Goal: Information Seeking & Learning: Learn about a topic

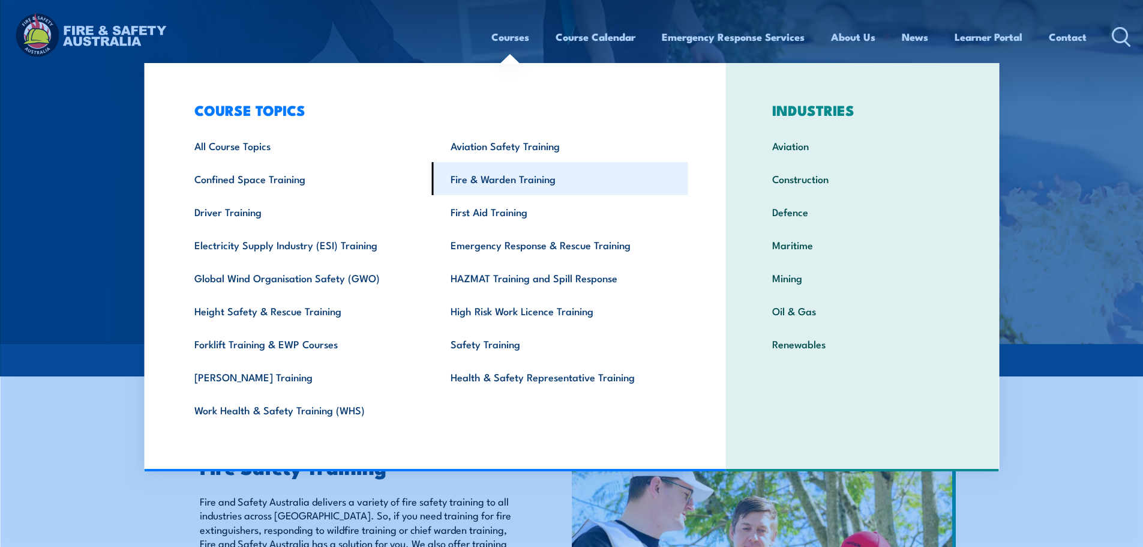
click at [497, 179] on link "Fire & Warden Training" at bounding box center [560, 178] width 256 height 33
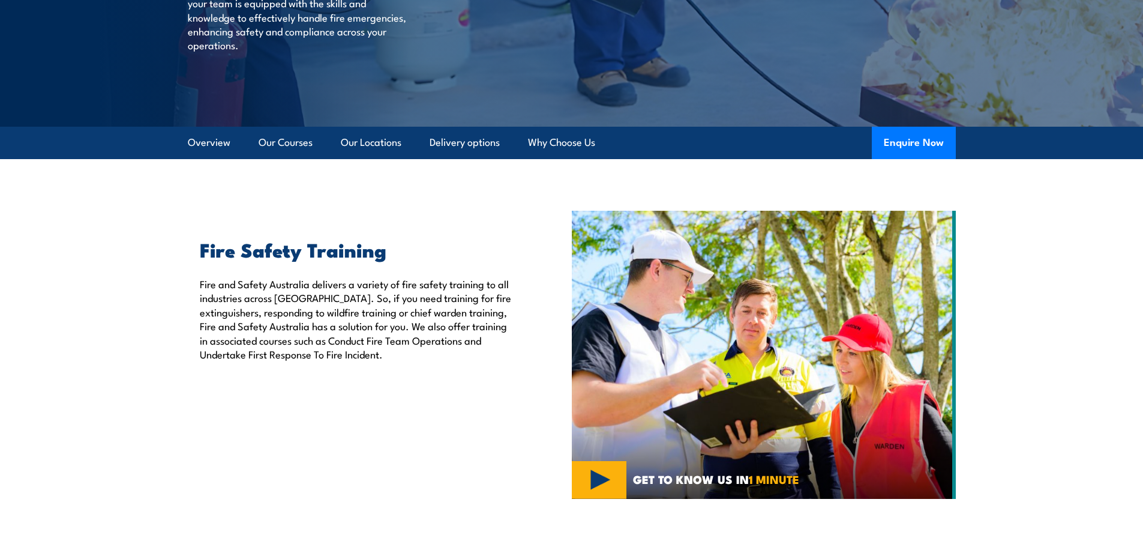
scroll to position [300, 0]
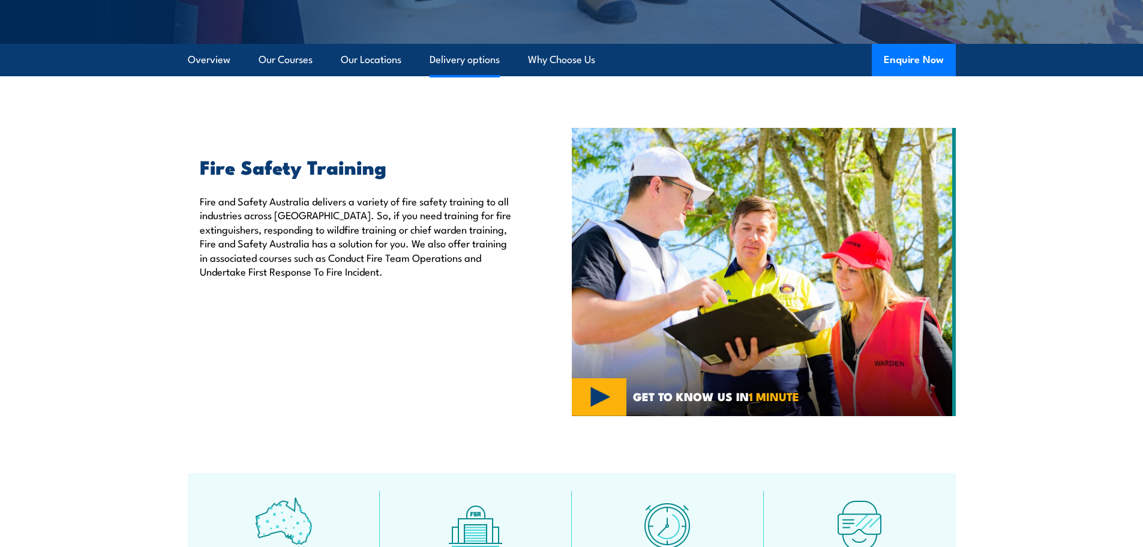
click at [457, 62] on link "Delivery options" at bounding box center [465, 60] width 70 height 32
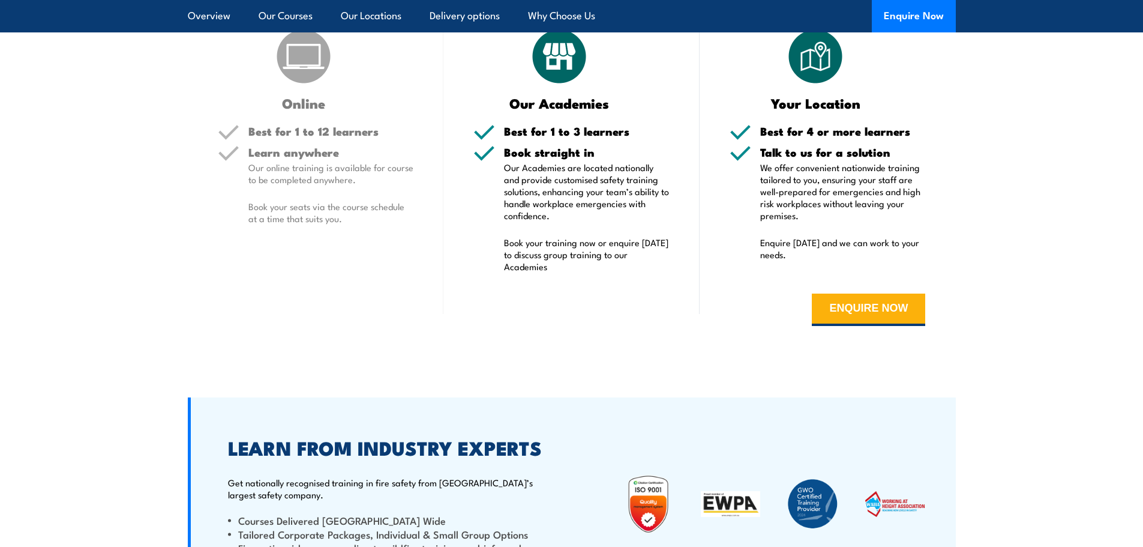
scroll to position [2337, 0]
click at [883, 314] on button "ENQUIRE NOW" at bounding box center [868, 310] width 113 height 32
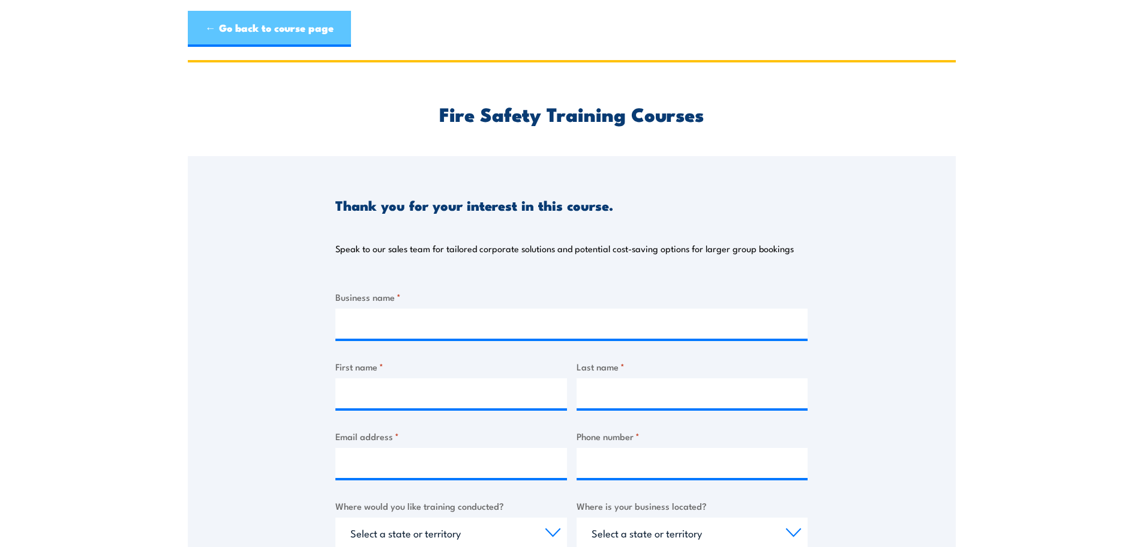
click at [280, 30] on link "← Go back to course page" at bounding box center [269, 29] width 163 height 36
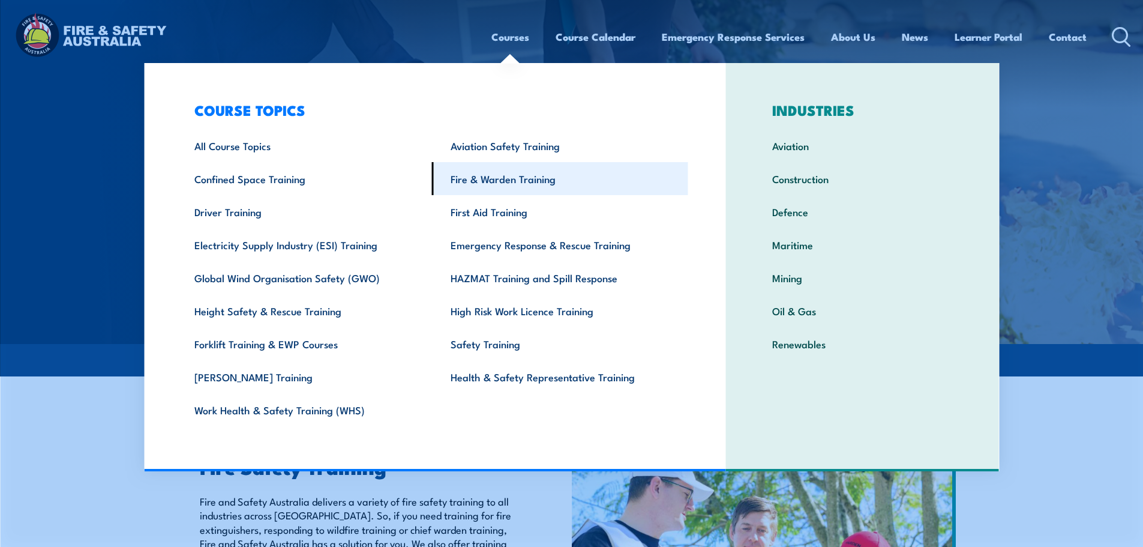
click at [487, 180] on link "Fire & Warden Training" at bounding box center [560, 178] width 256 height 33
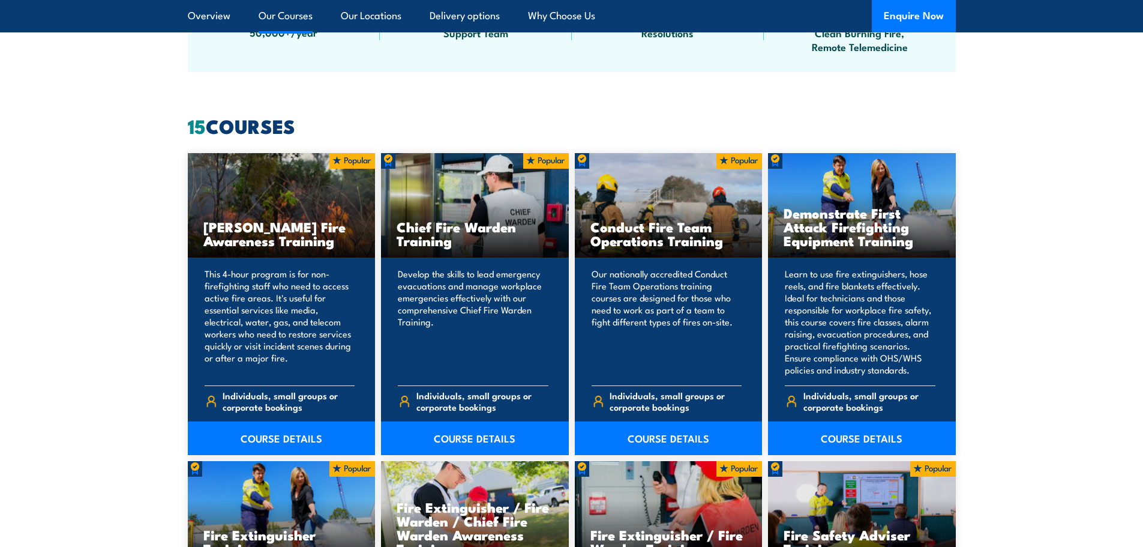
scroll to position [900, 0]
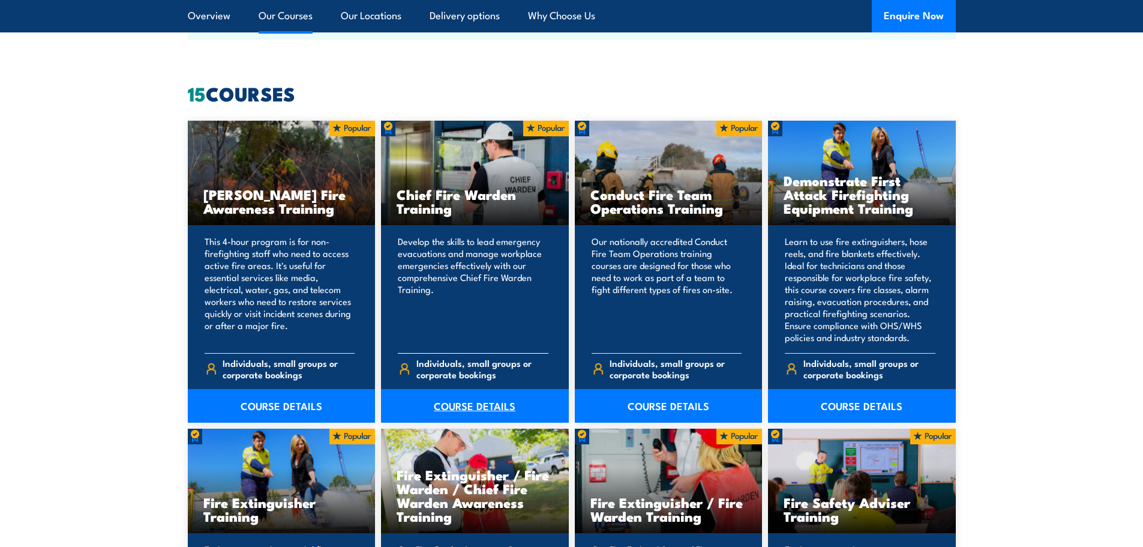
click at [464, 405] on link "COURSE DETAILS" at bounding box center [475, 406] width 188 height 34
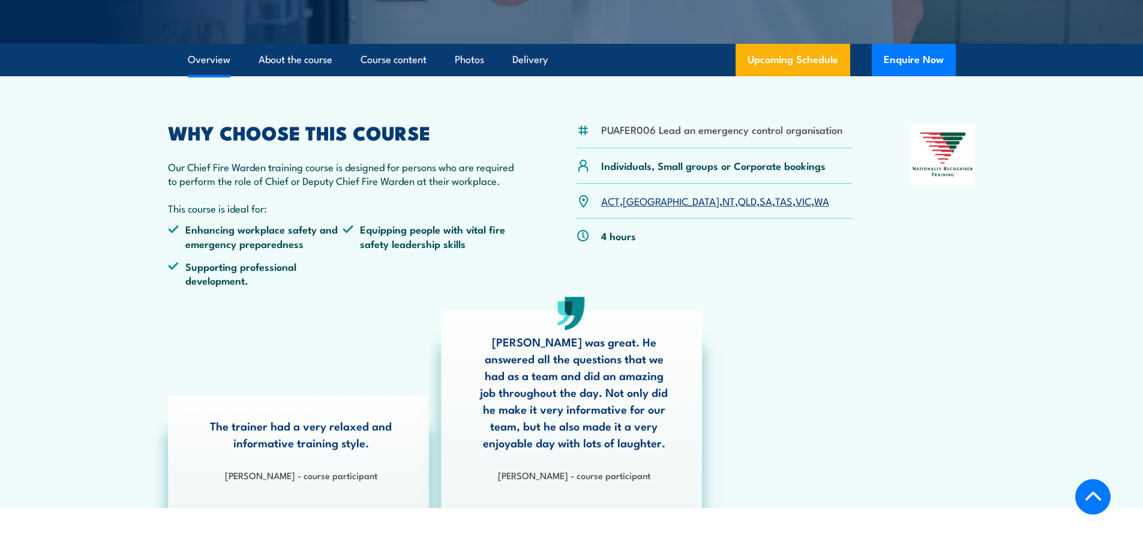
scroll to position [300, 0]
click at [738, 200] on link "QLD" at bounding box center [747, 200] width 19 height 14
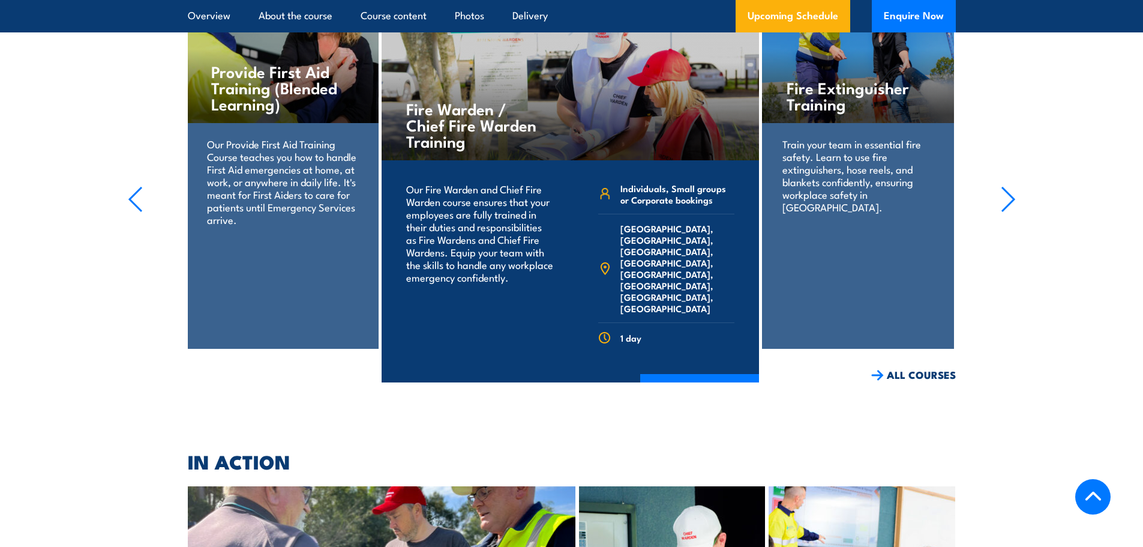
scroll to position [2801, 0]
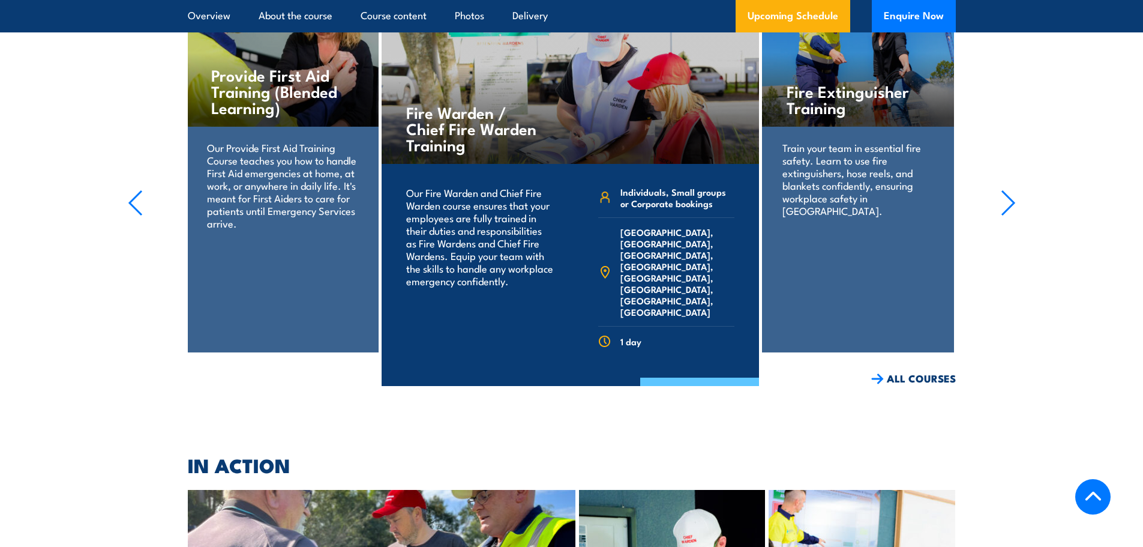
click at [681, 377] on link "COURSE DETAILS" at bounding box center [699, 392] width 119 height 31
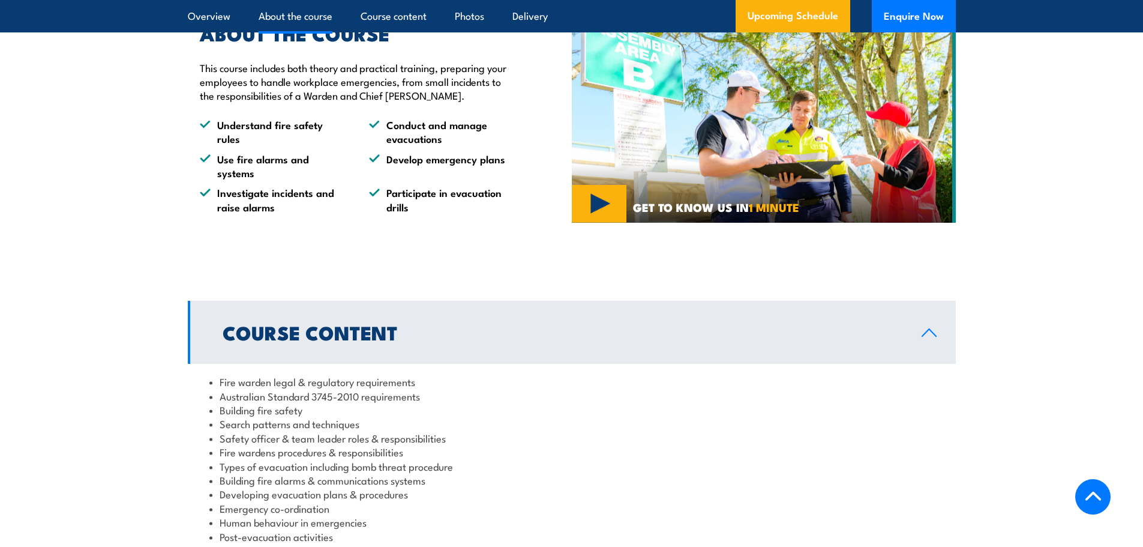
scroll to position [1020, 0]
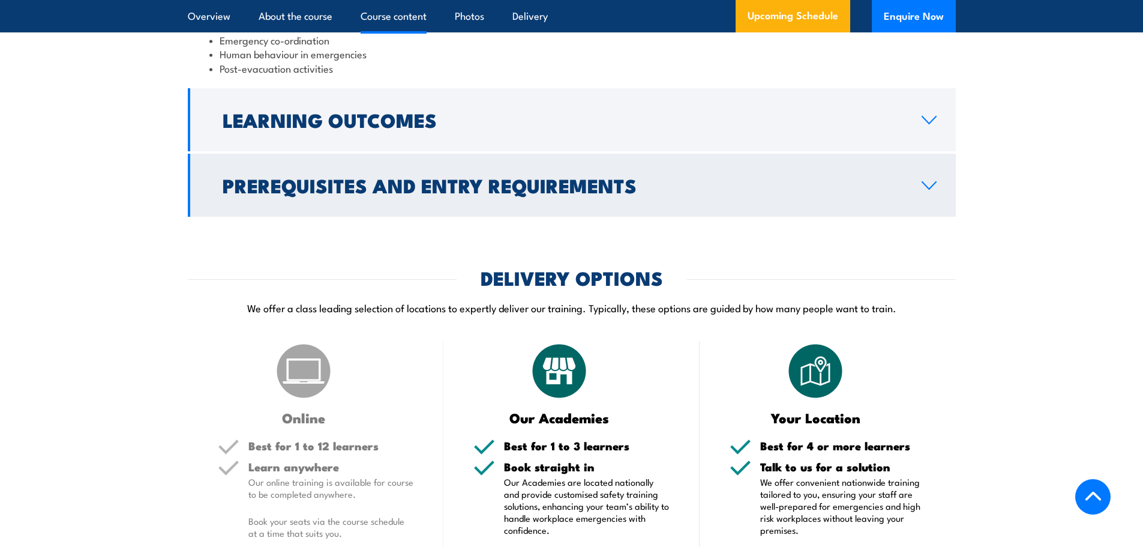
click at [526, 193] on h2 "Prerequisites and Entry Requirements" at bounding box center [563, 184] width 680 height 17
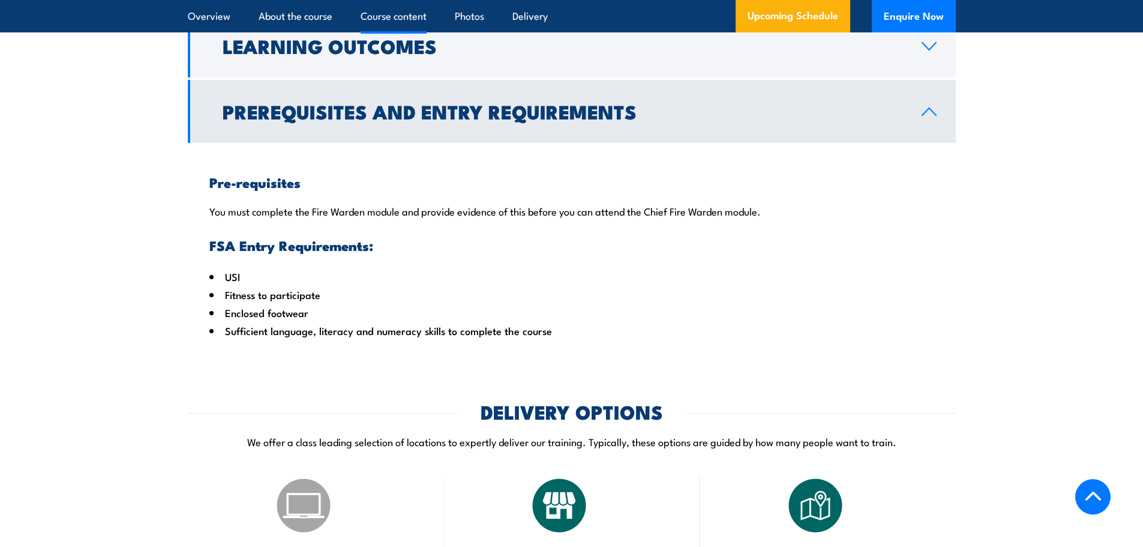
scroll to position [1184, 0]
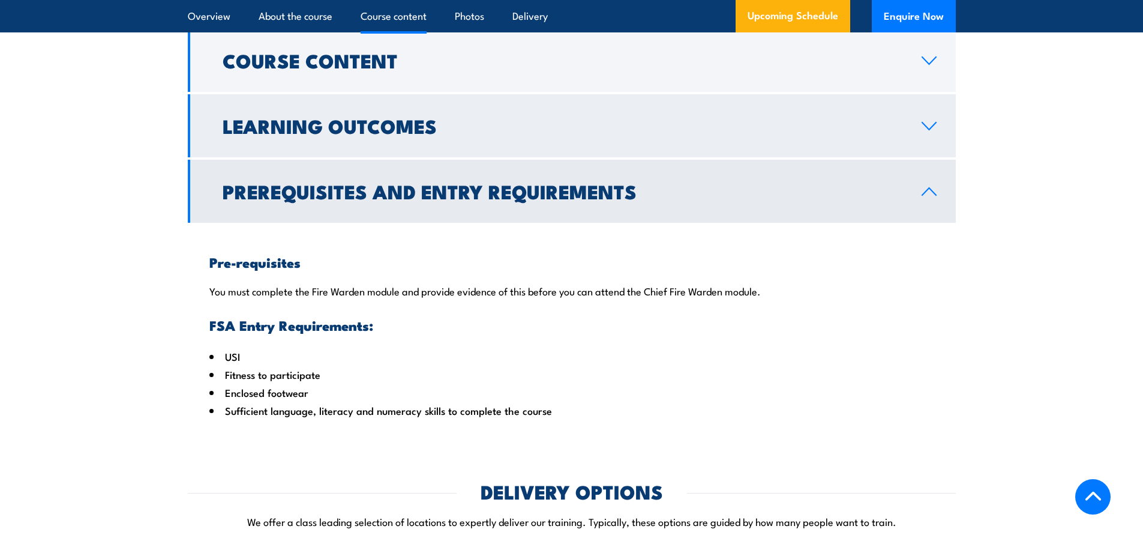
click at [451, 134] on h2 "Learning Outcomes" at bounding box center [563, 125] width 680 height 17
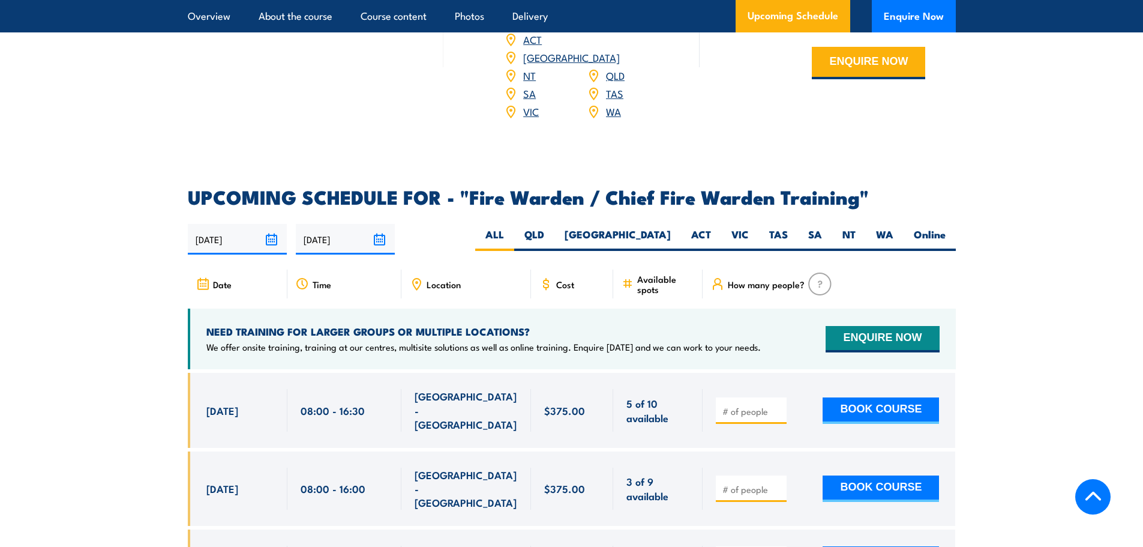
scroll to position [1844, 0]
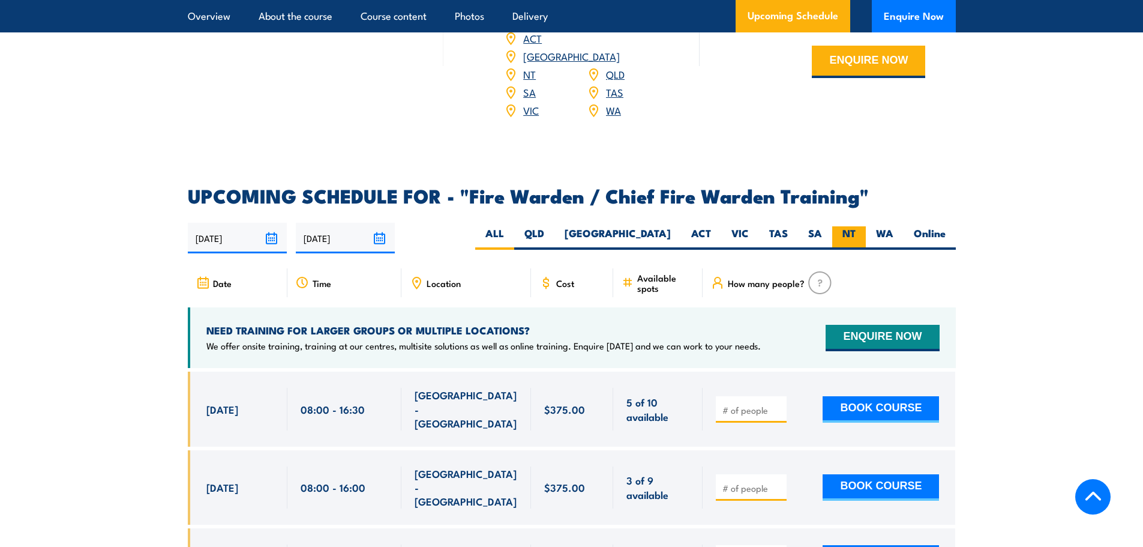
click at [853, 230] on label "NT" at bounding box center [849, 237] width 34 height 23
click at [856, 230] on input "NT" at bounding box center [860, 230] width 8 height 8
radio input "true"
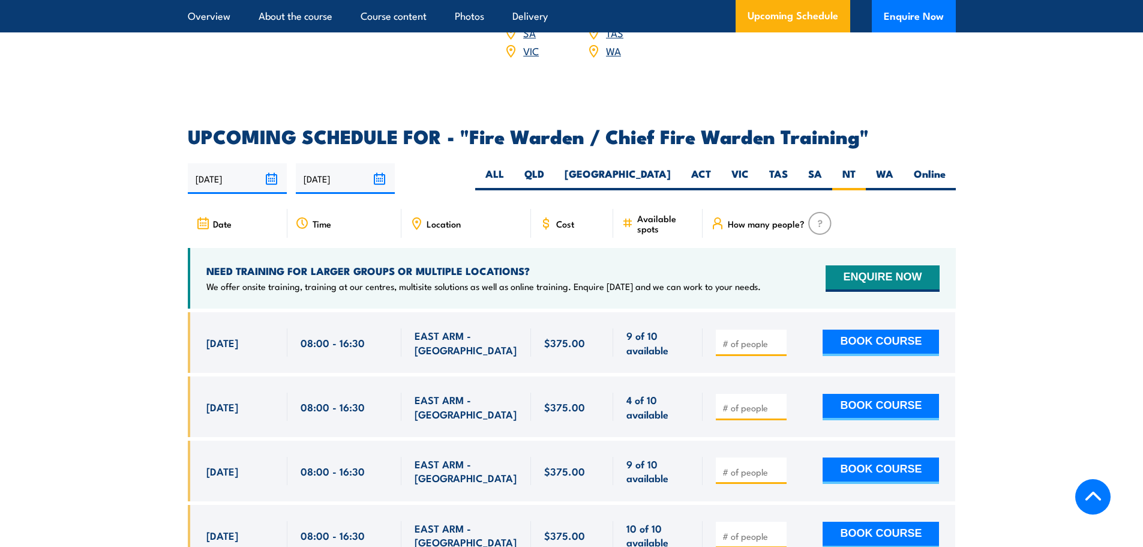
scroll to position [1980, 0]
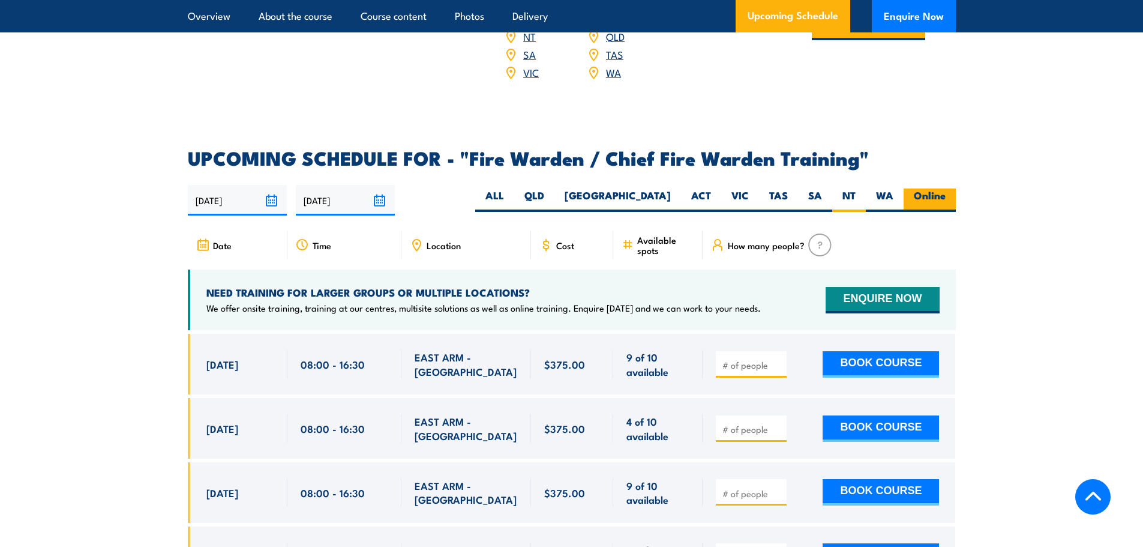
click at [933, 196] on label "Online" at bounding box center [930, 199] width 52 height 23
click at [946, 196] on input "Online" at bounding box center [950, 192] width 8 height 8
radio input "true"
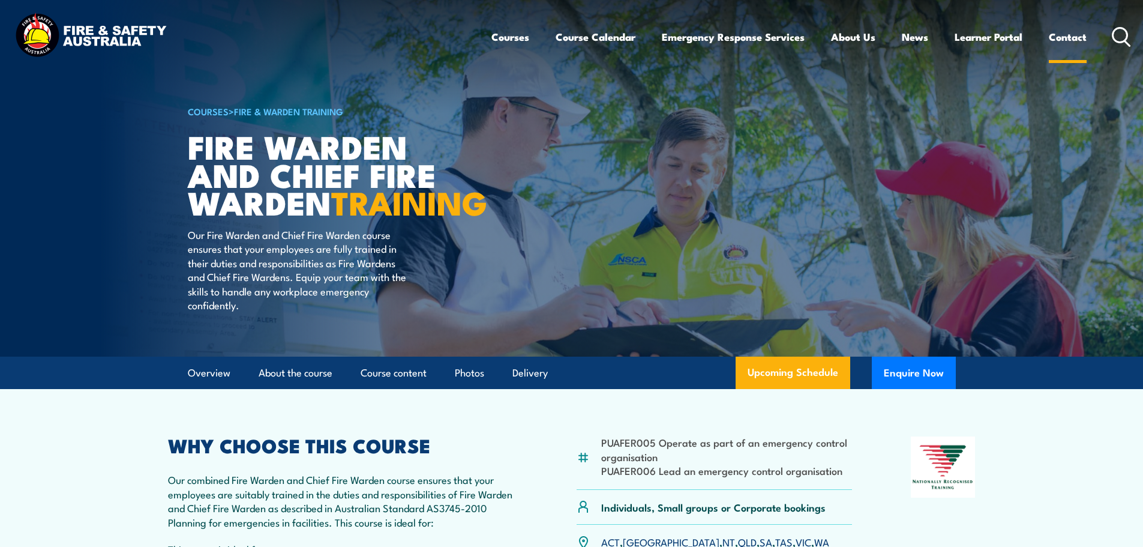
click at [1059, 34] on link "Contact" at bounding box center [1068, 37] width 38 height 32
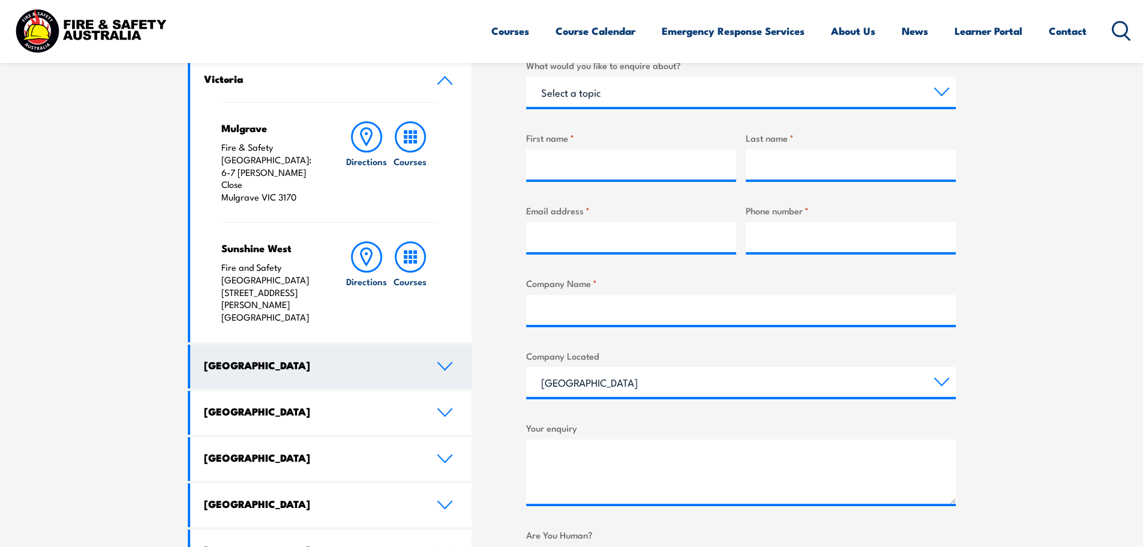
scroll to position [420, 0]
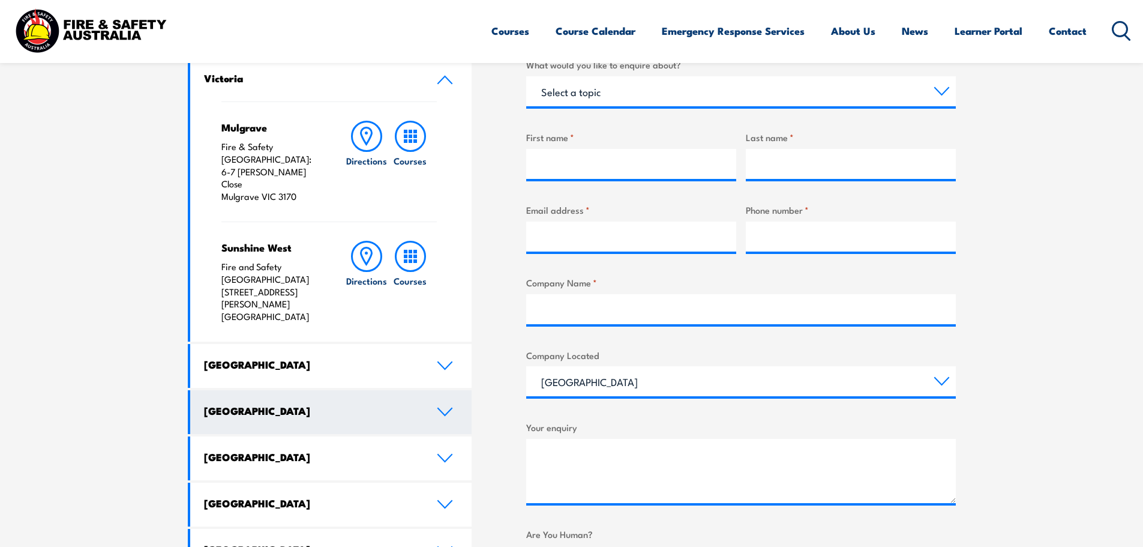
click at [350, 404] on h4 "[GEOGRAPHIC_DATA]" at bounding box center [311, 410] width 215 height 13
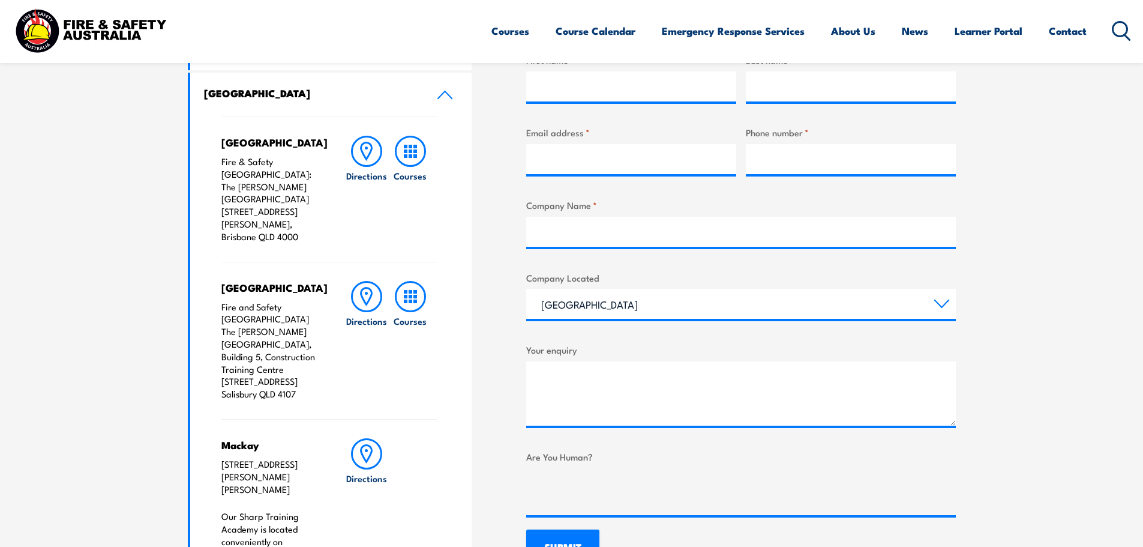
scroll to position [480, 0]
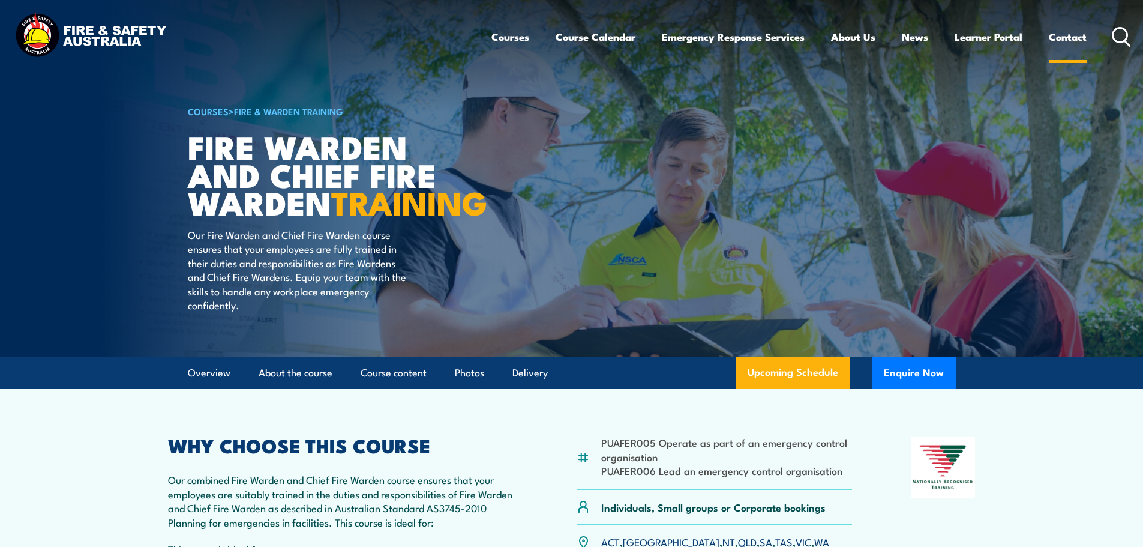
click at [1060, 35] on link "Contact" at bounding box center [1068, 37] width 38 height 32
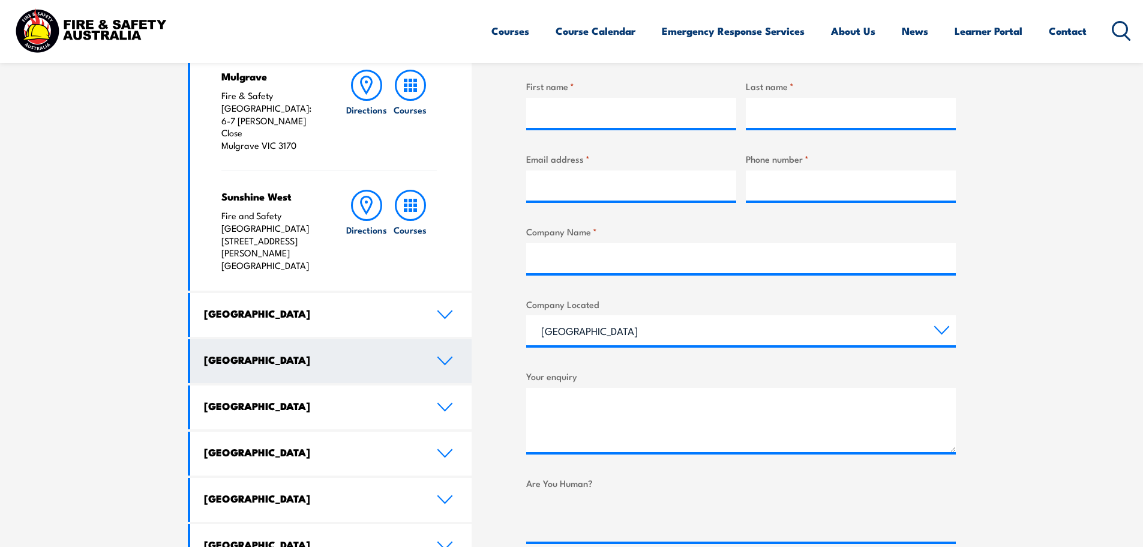
scroll to position [540, 0]
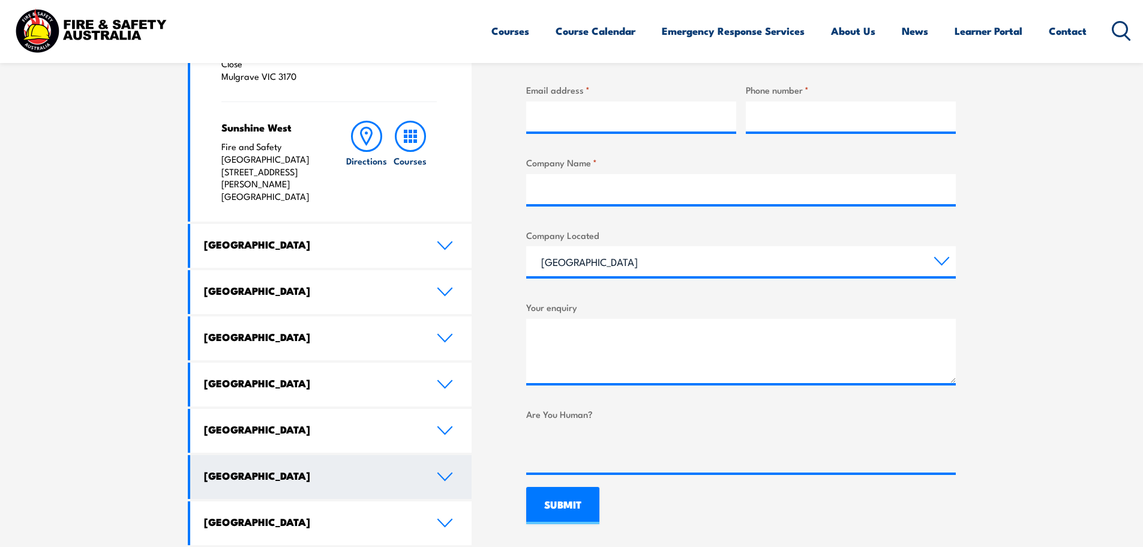
click at [355, 469] on h4 "[GEOGRAPHIC_DATA]" at bounding box center [311, 475] width 215 height 13
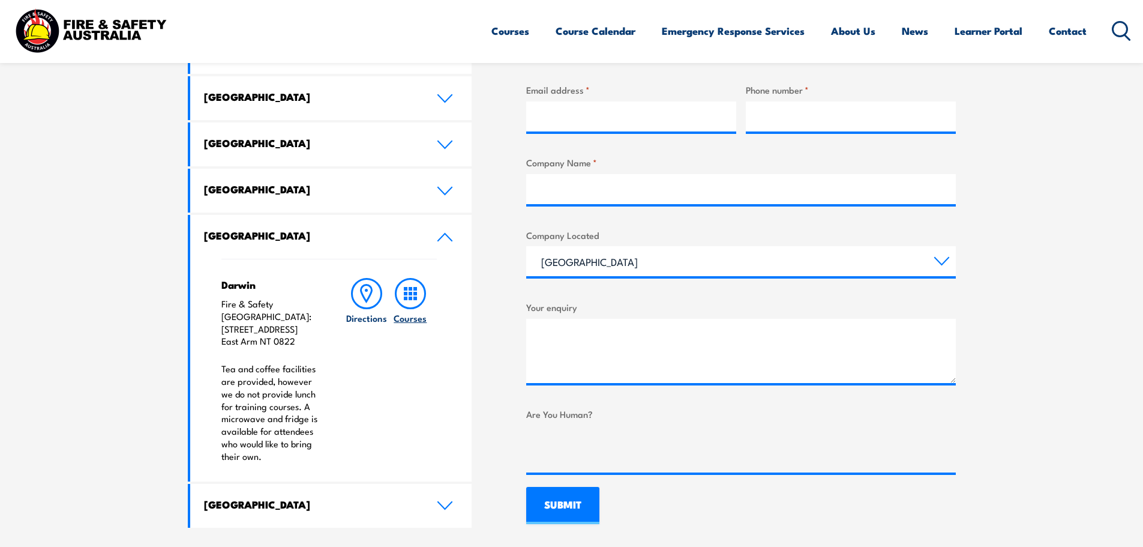
click at [410, 290] on rect at bounding box center [411, 289] width 4 height 4
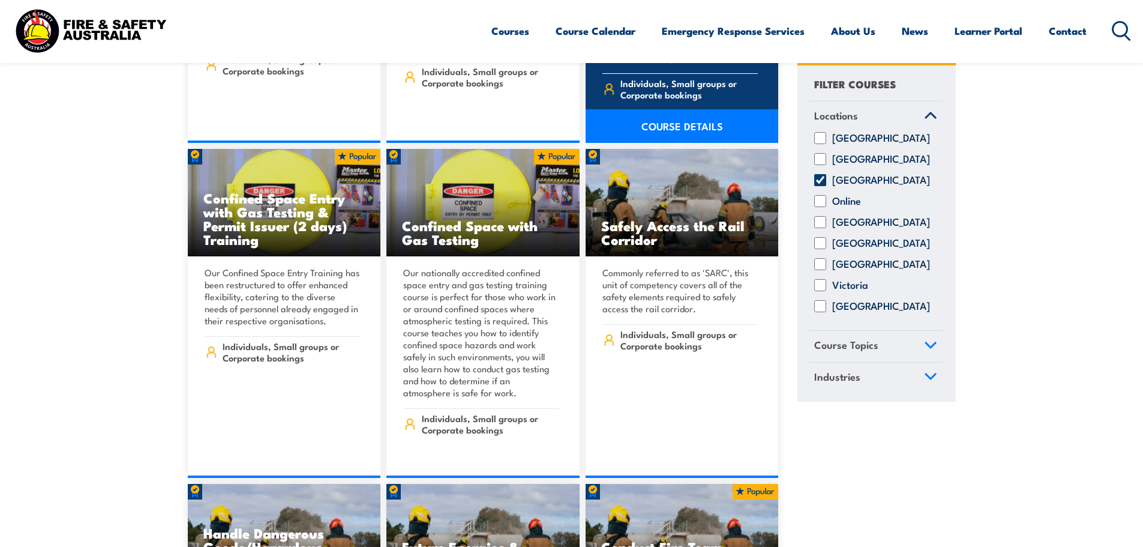
scroll to position [600, 0]
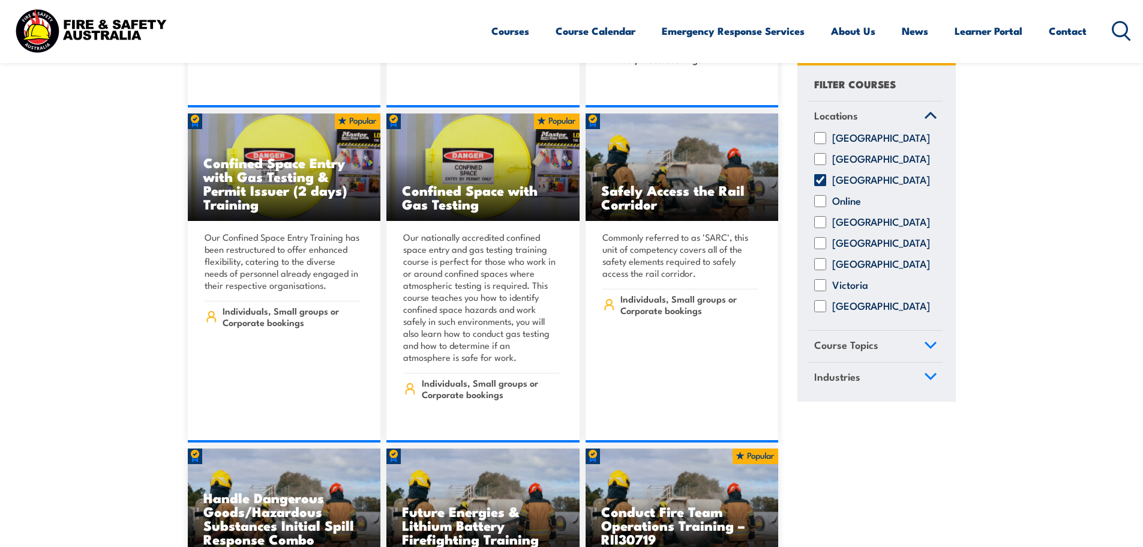
click at [823, 187] on input "[GEOGRAPHIC_DATA]" at bounding box center [820, 181] width 12 height 12
checkbox input "false"
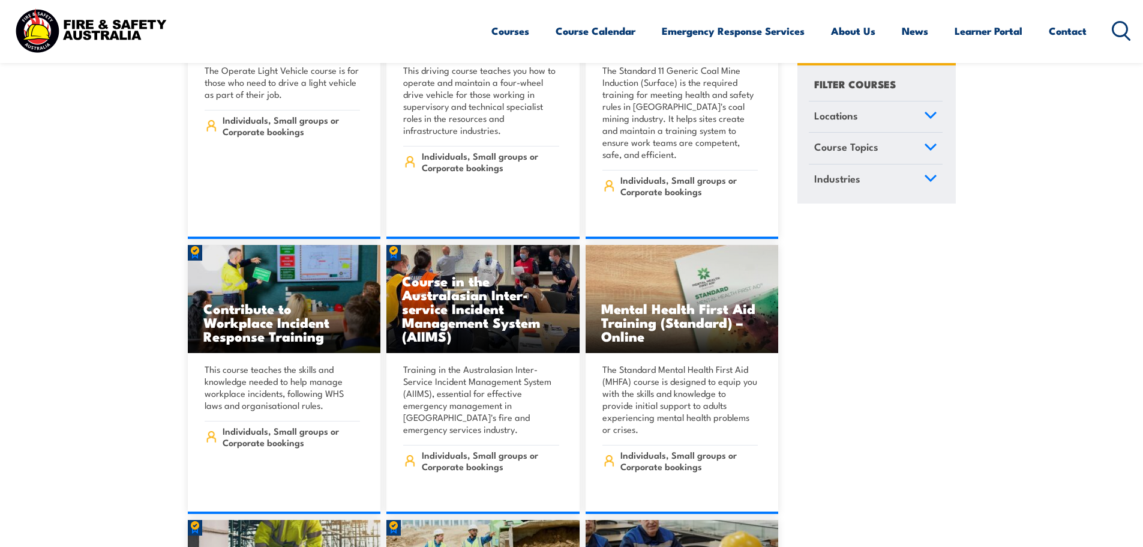
scroll to position [6121, 0]
